Goal: Information Seeking & Learning: Learn about a topic

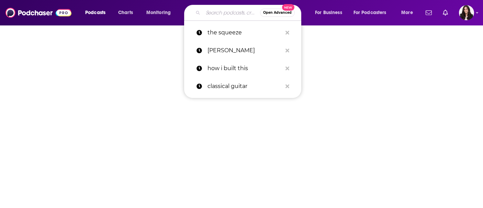
click at [205, 12] on input "Search podcasts, credits, & more..." at bounding box center [231, 12] width 57 height 11
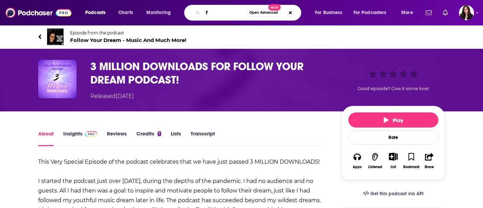
type input "f"
click at [159, 39] on span "Follow Your Dream - Music And Much More!" at bounding box center [128, 40] width 116 height 7
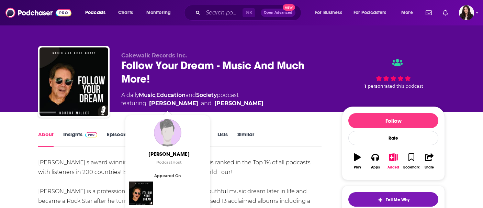
click at [81, 132] on link "Insights" at bounding box center [80, 139] width 34 height 16
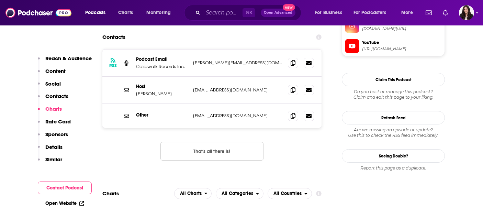
scroll to position [530, 0]
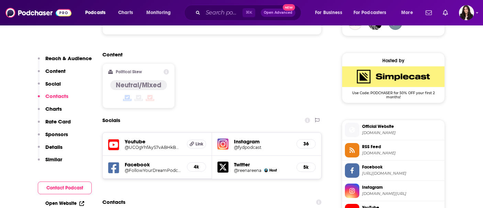
click at [55, 108] on p "Charts" at bounding box center [53, 108] width 16 height 7
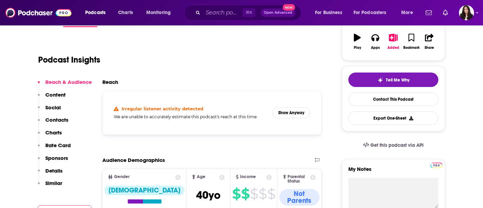
scroll to position [115, 0]
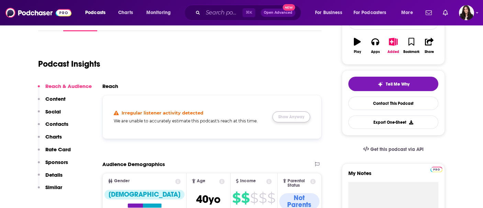
click at [292, 117] on button "Show Anyway" at bounding box center [291, 116] width 38 height 11
